Goal: Answer question/provide support: Share knowledge or assist other users

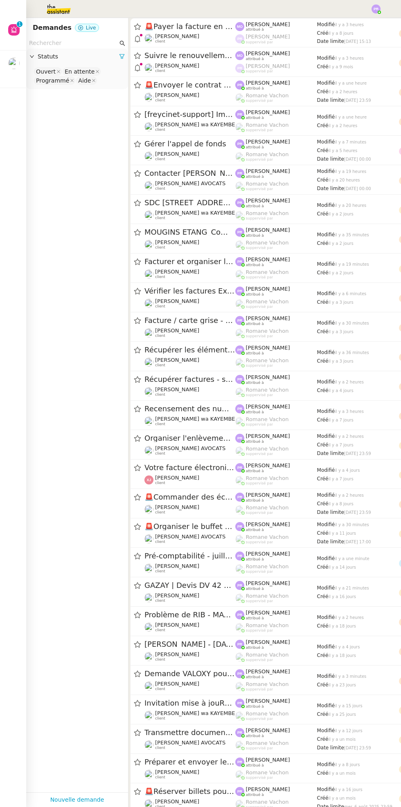
click at [9, 17] on link at bounding box center [13, 9] width 26 height 18
click at [18, 40] on div at bounding box center [18, 40] width 2 height 2
